Goal: Task Accomplishment & Management: Complete application form

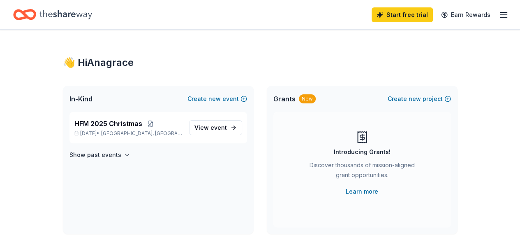
click at [499, 12] on icon "button" at bounding box center [504, 15] width 10 height 10
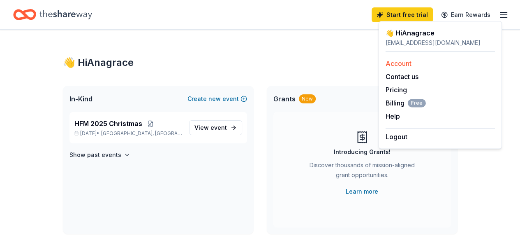
click at [402, 64] on link "Account" at bounding box center [399, 63] width 26 height 8
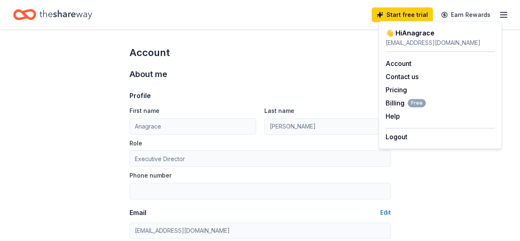
click at [57, 12] on icon "Home" at bounding box center [65, 14] width 53 height 17
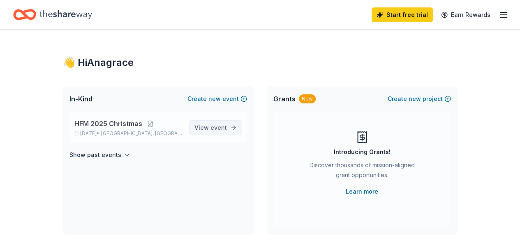
click at [203, 125] on span "View event" at bounding box center [211, 128] width 32 height 10
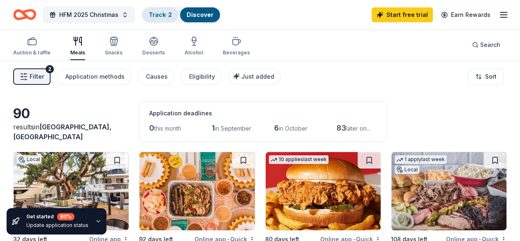
click at [172, 16] on link "Track · 2" at bounding box center [160, 14] width 23 height 7
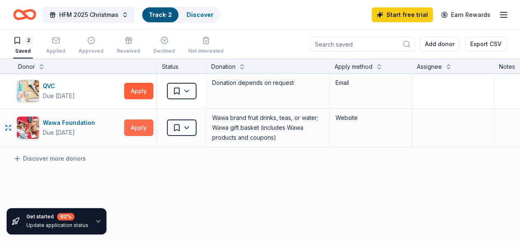
click at [147, 125] on button "Apply" at bounding box center [138, 127] width 29 height 16
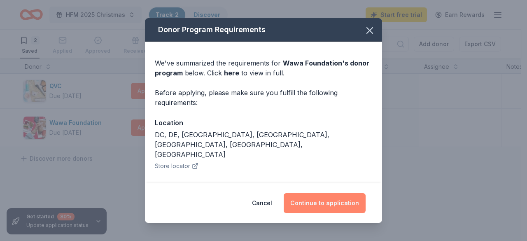
click at [302, 201] on button "Continue to application" at bounding box center [324, 203] width 82 height 20
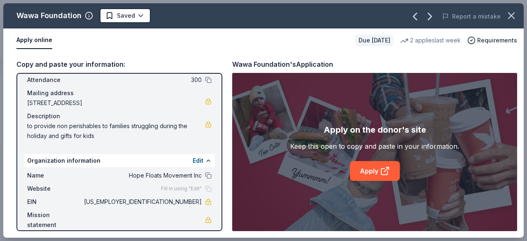
scroll to position [58, 0]
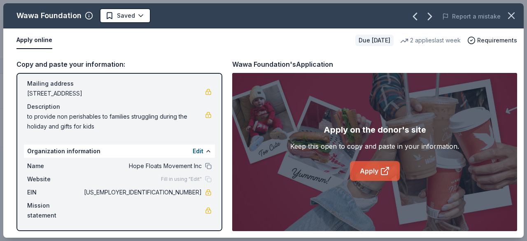
click at [363, 171] on link "Apply" at bounding box center [375, 171] width 50 height 20
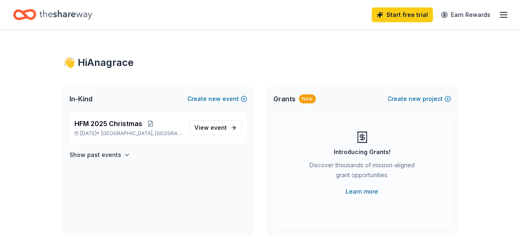
click at [501, 12] on line "button" at bounding box center [504, 12] width 7 height 0
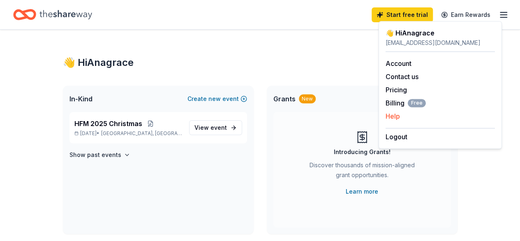
click at [396, 116] on button "Help" at bounding box center [393, 116] width 14 height 10
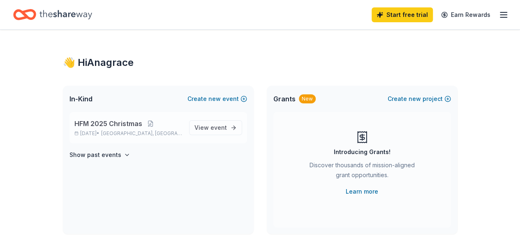
click at [151, 127] on p "HFM 2025 Christmas" at bounding box center [128, 123] width 108 height 10
click at [142, 124] on button at bounding box center [150, 123] width 16 height 7
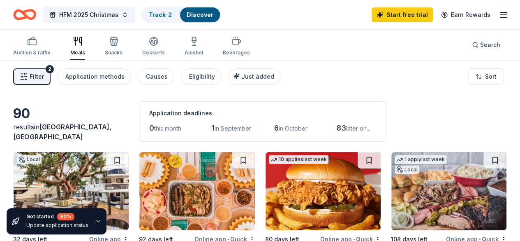
click at [499, 13] on icon "button" at bounding box center [504, 15] width 10 height 10
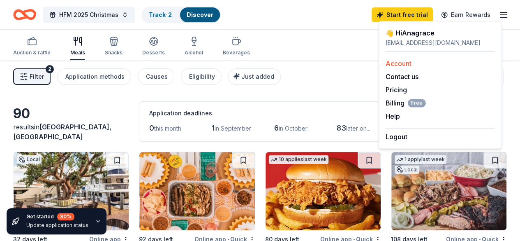
click at [403, 61] on link "Account" at bounding box center [399, 63] width 26 height 8
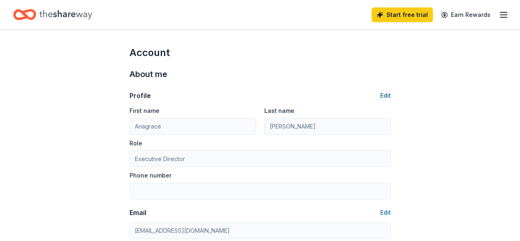
click at [388, 97] on button "Edit" at bounding box center [386, 95] width 11 height 10
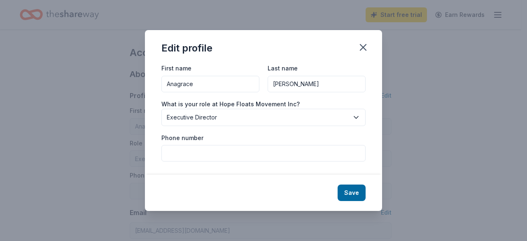
click at [178, 154] on input "Phone number" at bounding box center [263, 153] width 204 height 16
type input "9546647424"
click at [348, 191] on button "Save" at bounding box center [351, 192] width 28 height 16
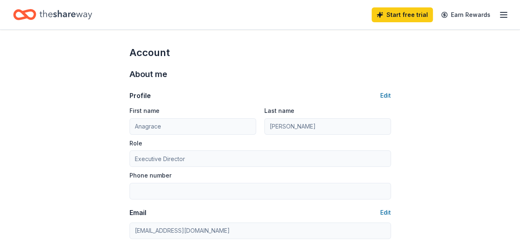
type input "9546647424"
click at [92, 16] on icon "Home" at bounding box center [65, 14] width 53 height 17
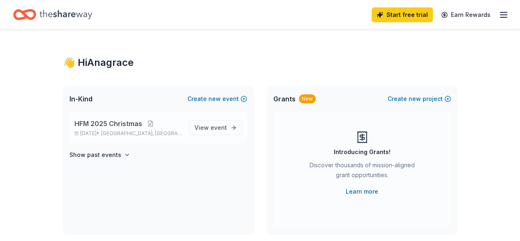
click at [142, 130] on span "[GEOGRAPHIC_DATA], [GEOGRAPHIC_DATA]" at bounding box center [141, 133] width 81 height 7
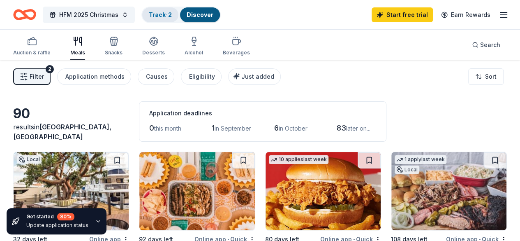
click at [162, 15] on link "Track · 2" at bounding box center [160, 14] width 23 height 7
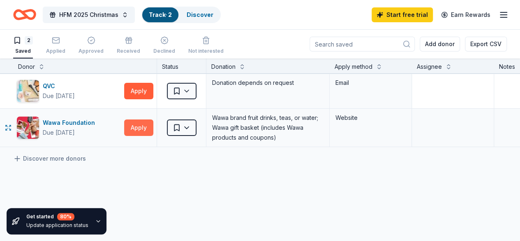
click at [153, 129] on button "Apply" at bounding box center [138, 127] width 29 height 16
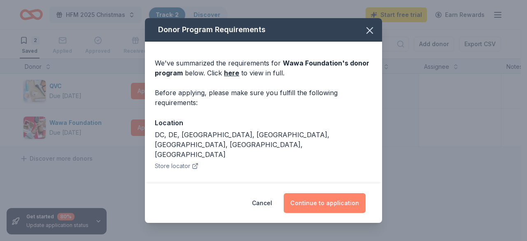
click at [339, 202] on button "Continue to application" at bounding box center [324, 203] width 82 height 20
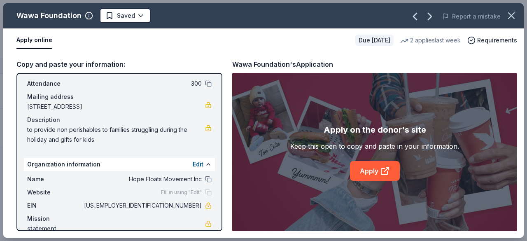
scroll to position [58, 0]
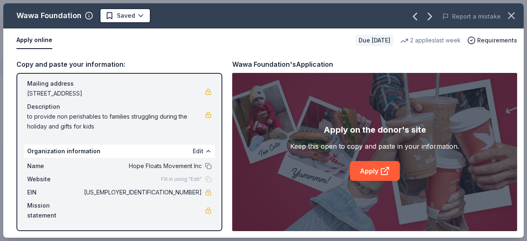
click at [195, 150] on button "Edit" at bounding box center [198, 151] width 11 height 10
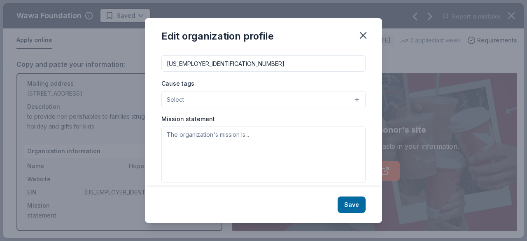
scroll to position [137, 0]
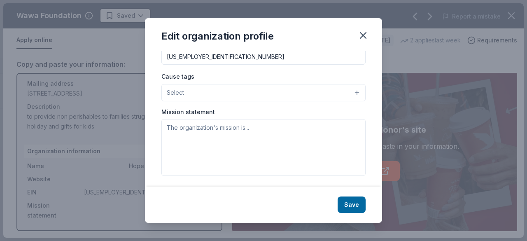
click at [261, 93] on button "Select" at bounding box center [263, 92] width 204 height 17
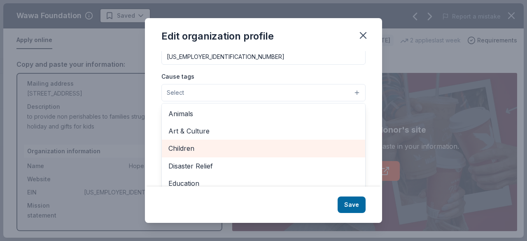
click at [217, 150] on span "Children" at bounding box center [263, 148] width 190 height 11
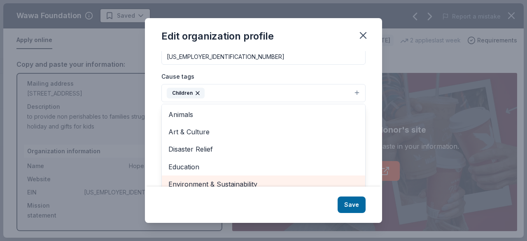
scroll to position [142, 0]
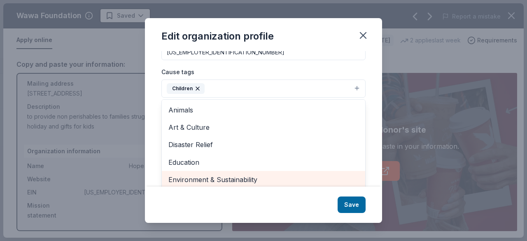
click at [276, 181] on span "Environment & Sustainability" at bounding box center [263, 179] width 190 height 11
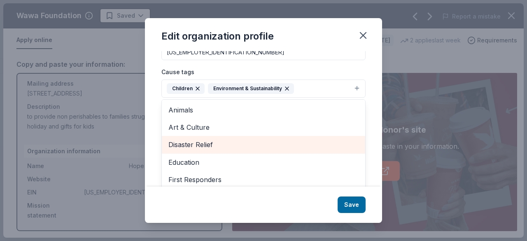
scroll to position [68, 0]
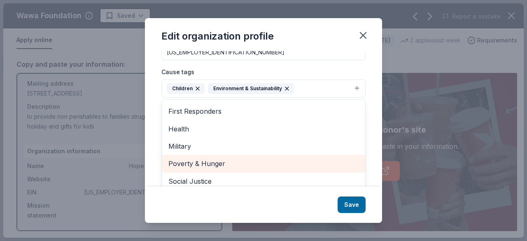
click at [270, 165] on span "Poverty & Hunger" at bounding box center [263, 163] width 190 height 11
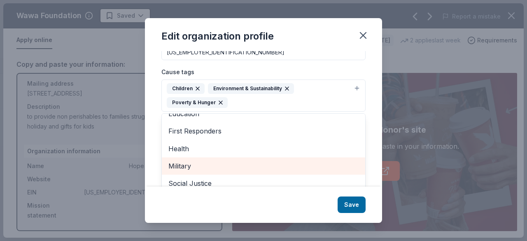
scroll to position [62, 0]
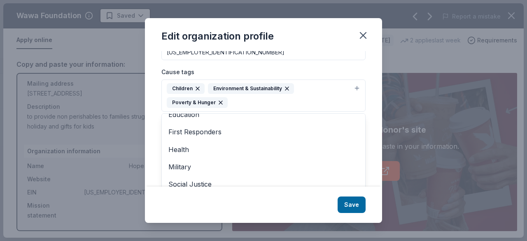
click at [348, 206] on div "Edit organization profile Changes made here will be reflected on your Account. …" at bounding box center [263, 120] width 237 height 205
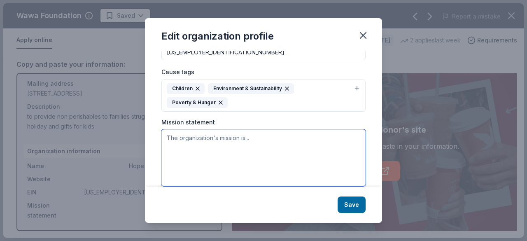
click at [215, 146] on textarea at bounding box center [263, 157] width 204 height 57
click at [216, 147] on textarea at bounding box center [263, 157] width 204 height 57
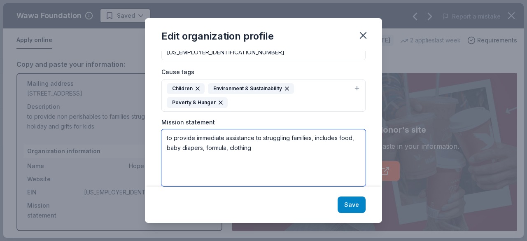
type textarea "to provide immediate assistance to struggling families, includes food, baby dia…"
click at [361, 209] on button "Save" at bounding box center [351, 204] width 28 height 16
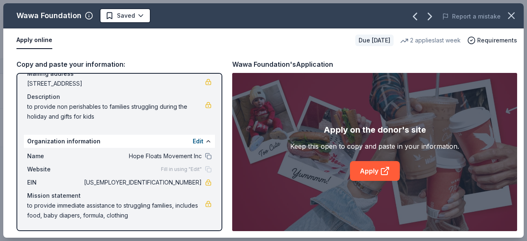
scroll to position [0, 0]
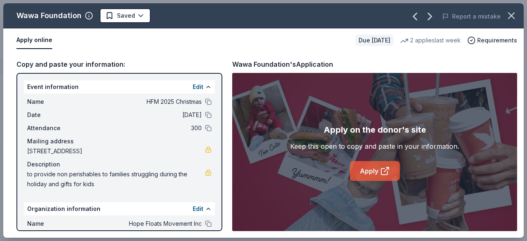
click at [374, 168] on link "Apply" at bounding box center [375, 171] width 50 height 20
